Goal: Information Seeking & Learning: Learn about a topic

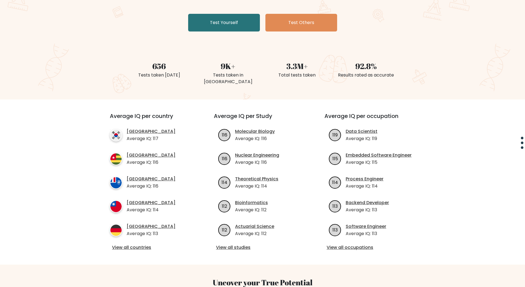
scroll to position [110, 0]
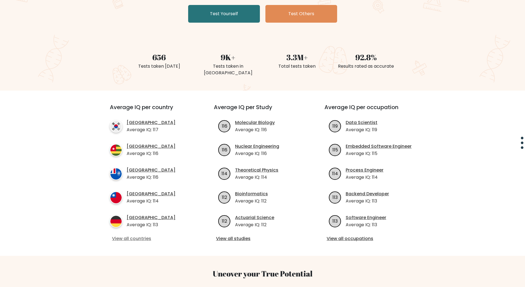
click at [138, 235] on link "View all countries" at bounding box center [152, 238] width 80 height 7
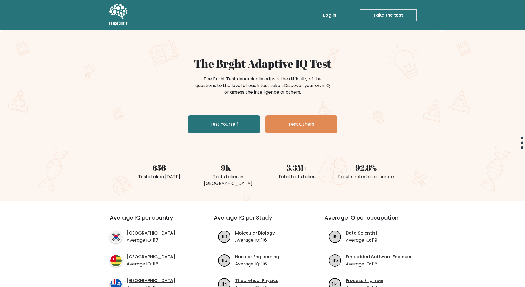
scroll to position [110, 0]
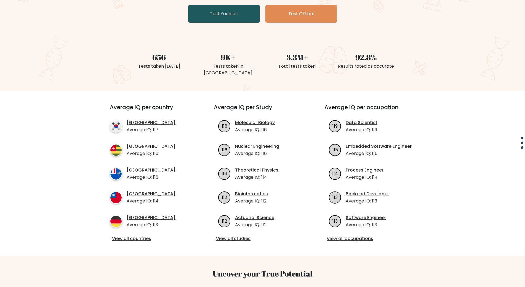
click at [235, 16] on link "Test Yourself" at bounding box center [224, 14] width 72 height 18
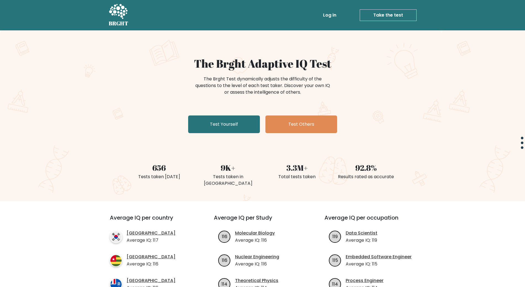
scroll to position [110, 0]
